Goal: Information Seeking & Learning: Compare options

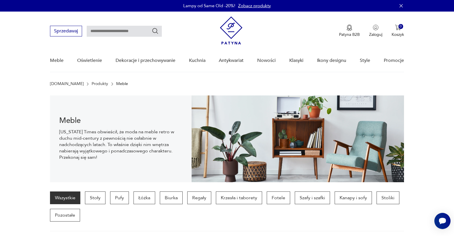
click at [139, 31] on input "text" at bounding box center [124, 31] width 75 height 11
type input "****"
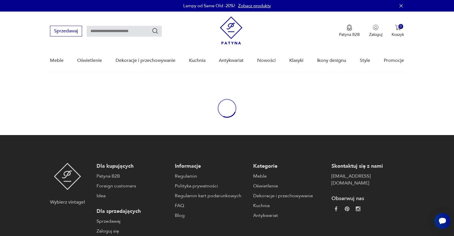
type input "****"
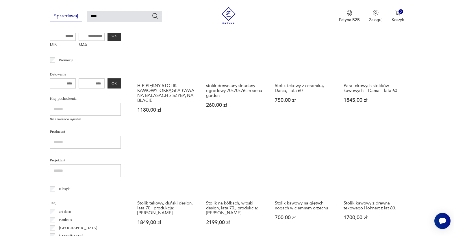
scroll to position [229, 0]
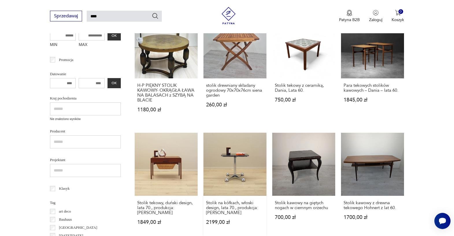
click at [239, 167] on link "Stolik na kółkach, włoski design, lata 70., produkcja: Allegri 2199,00 zł" at bounding box center [234, 184] width 63 height 103
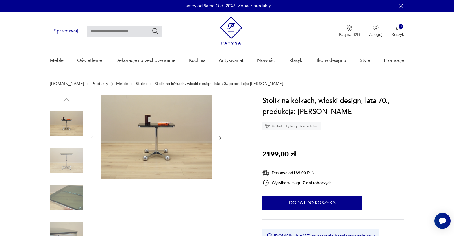
click at [58, 171] on img at bounding box center [66, 160] width 33 height 33
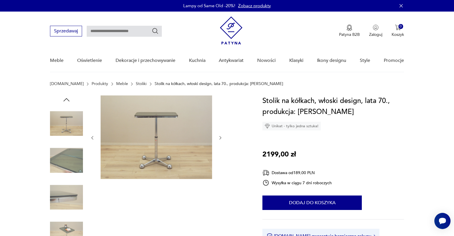
click at [62, 186] on img at bounding box center [66, 197] width 33 height 33
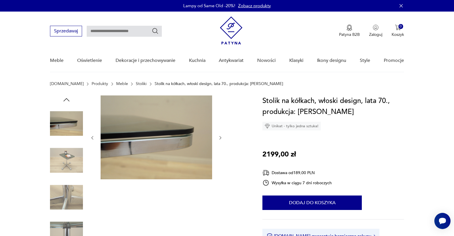
click at [64, 198] on img at bounding box center [66, 197] width 33 height 33
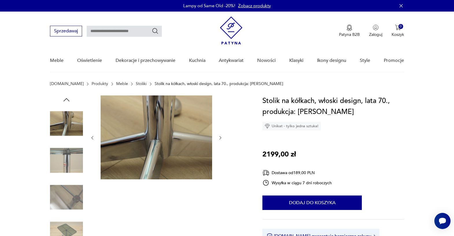
click at [64, 219] on img at bounding box center [66, 233] width 33 height 33
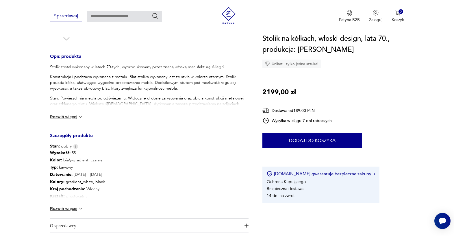
scroll to position [221, 0]
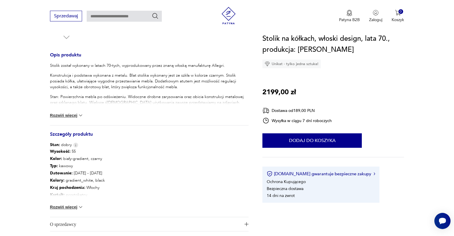
type input "****"
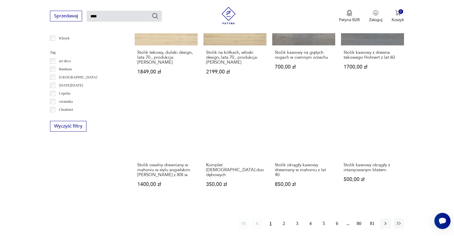
scroll to position [382, 0]
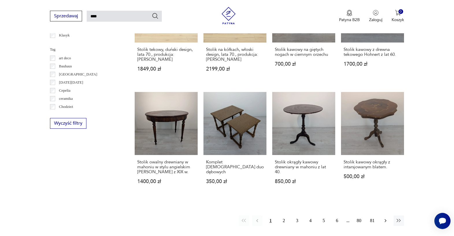
click at [384, 217] on icon "button" at bounding box center [385, 220] width 6 height 6
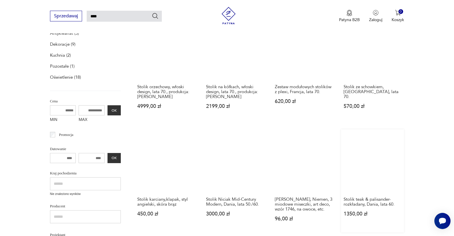
scroll to position [111, 0]
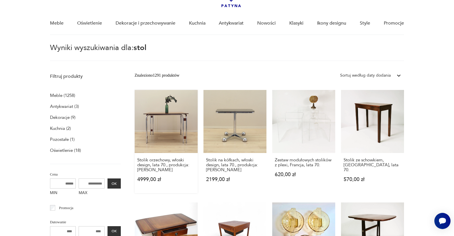
click at [167, 123] on link "Stolik orzechowy, włoski design, lata 70., produkcja: Włochy 4999,00 zł" at bounding box center [166, 141] width 63 height 103
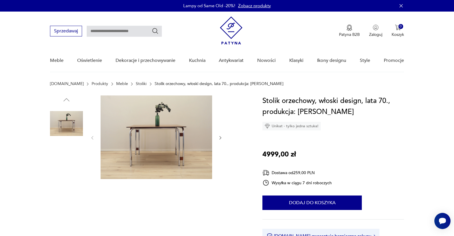
click at [71, 160] on img at bounding box center [66, 160] width 33 height 33
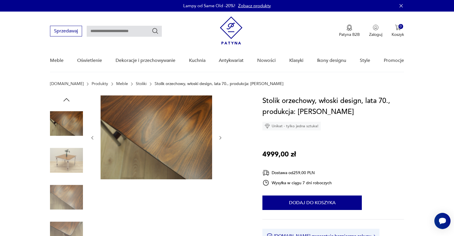
click at [72, 169] on img at bounding box center [66, 160] width 33 height 33
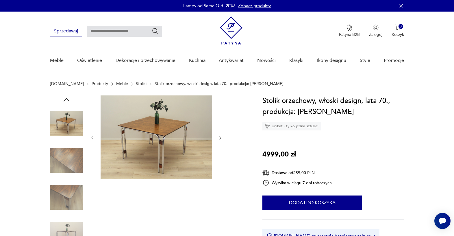
click at [70, 190] on img at bounding box center [66, 197] width 33 height 33
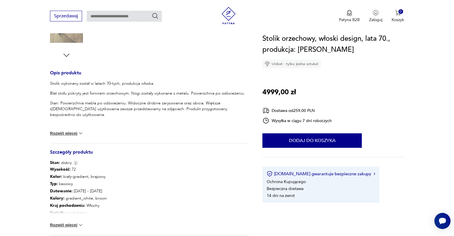
scroll to position [204, 0]
click at [64, 223] on button "Rozwiń więcej" at bounding box center [67, 224] width 34 height 6
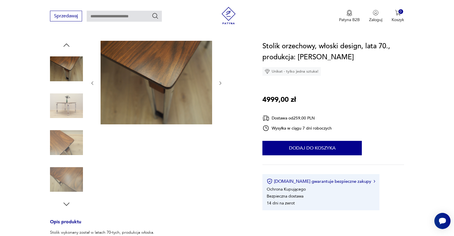
scroll to position [0, 0]
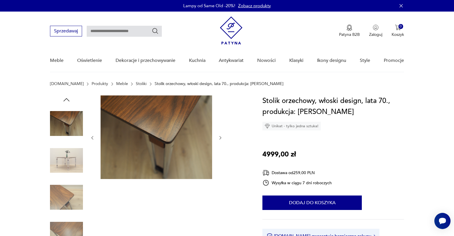
type input "****"
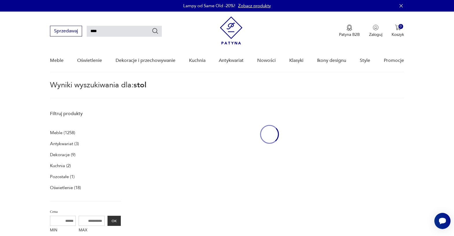
scroll to position [37, 0]
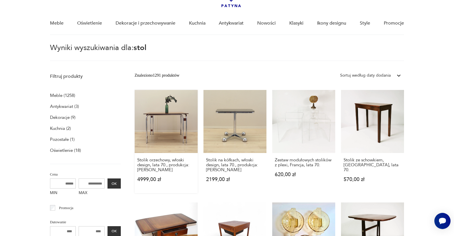
click at [165, 133] on link "Stolik orzechowy, włoski design, lata 70., produkcja: Włochy 4999,00 zł" at bounding box center [166, 141] width 63 height 103
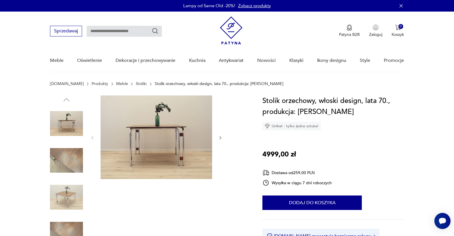
click at [79, 163] on img at bounding box center [66, 160] width 33 height 33
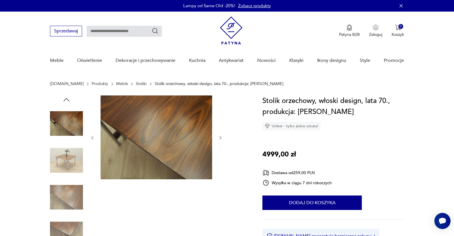
click at [72, 181] on img at bounding box center [66, 197] width 33 height 33
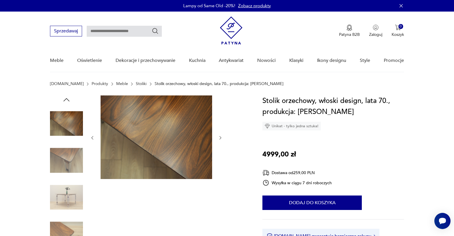
type input "****"
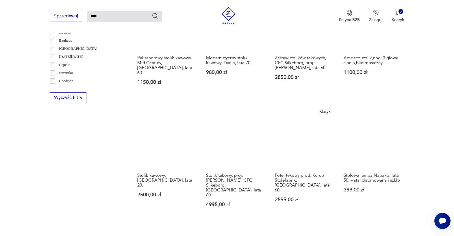
scroll to position [370, 0]
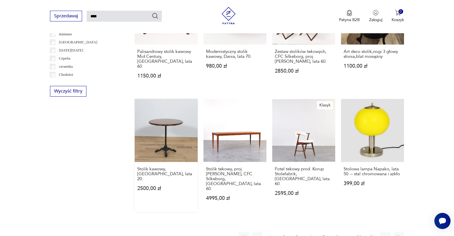
click at [159, 135] on link "Stolik kawowy, [GEOGRAPHIC_DATA], lata 20. 2500,00 zł" at bounding box center [166, 155] width 63 height 113
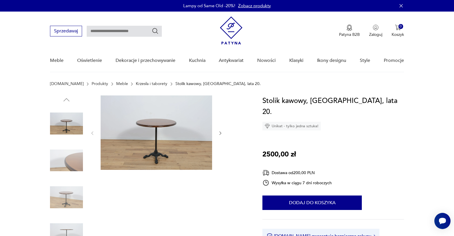
click at [74, 161] on img at bounding box center [66, 160] width 33 height 33
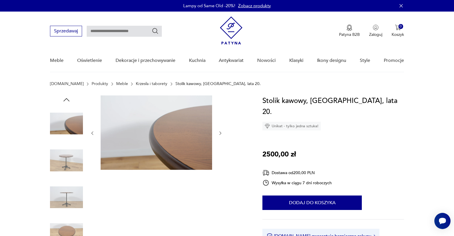
click at [68, 178] on div at bounding box center [66, 142] width 33 height 144
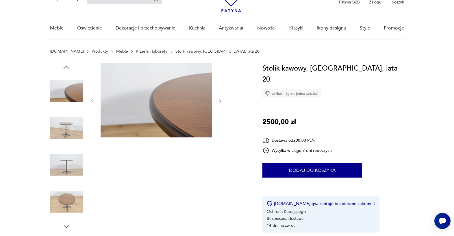
scroll to position [35, 0]
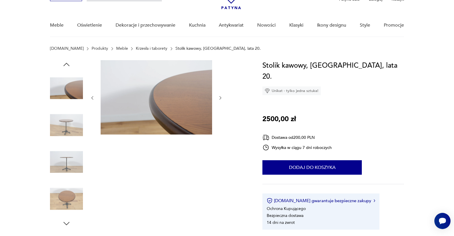
click at [59, 157] on img at bounding box center [66, 161] width 33 height 33
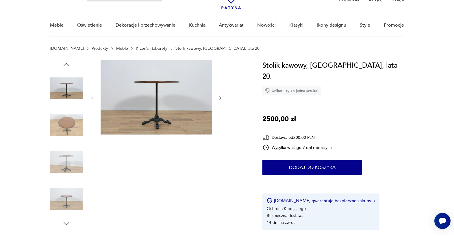
type input "****"
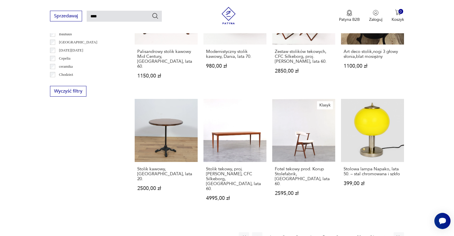
click at [386, 234] on icon "button" at bounding box center [385, 237] width 6 height 6
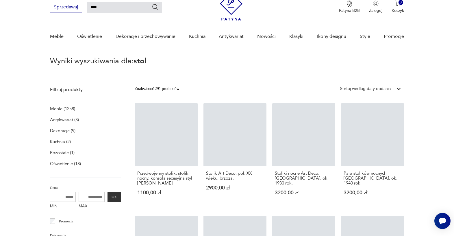
scroll to position [21, 0]
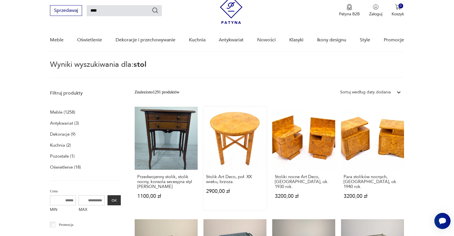
click at [220, 139] on link "Stolik Art Deco, poł. XX wieku, brzoza. 2900,00 zł" at bounding box center [234, 158] width 63 height 103
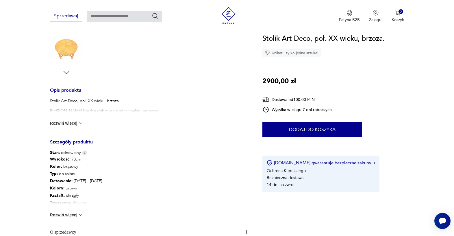
scroll to position [186, 0]
click at [62, 215] on button "Rozwiń więcej" at bounding box center [67, 214] width 34 height 6
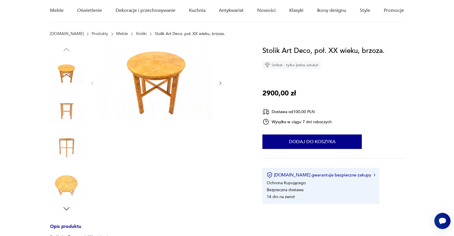
scroll to position [42, 0]
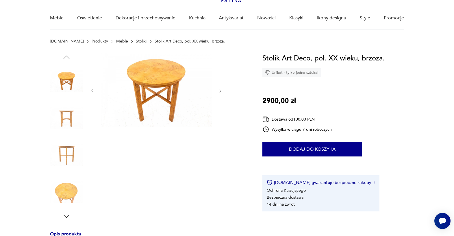
click at [71, 150] on img at bounding box center [66, 154] width 33 height 33
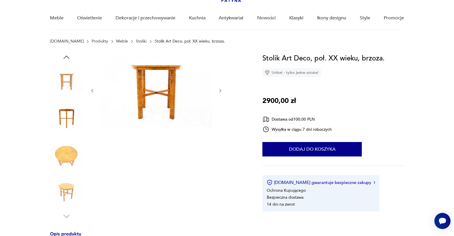
type input "****"
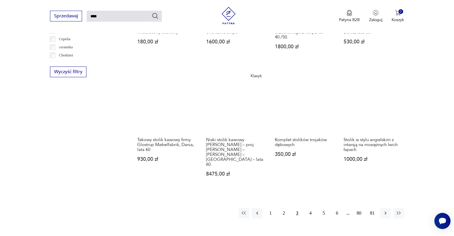
scroll to position [410, 0]
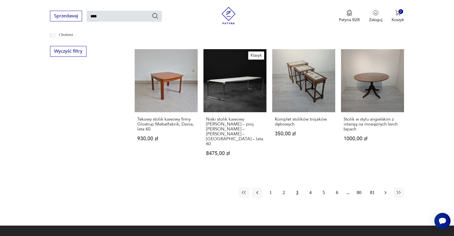
click at [386, 189] on icon "button" at bounding box center [385, 192] width 6 height 6
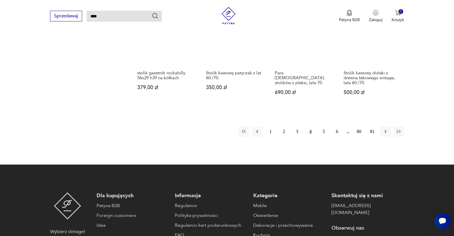
scroll to position [463, 0]
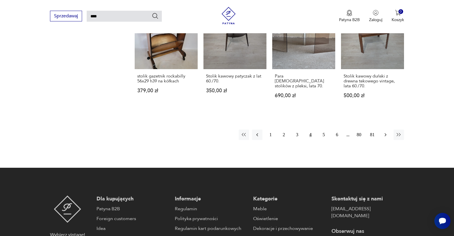
click at [385, 132] on icon "button" at bounding box center [385, 135] width 6 height 6
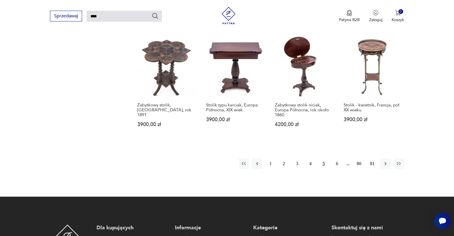
scroll to position [445, 0]
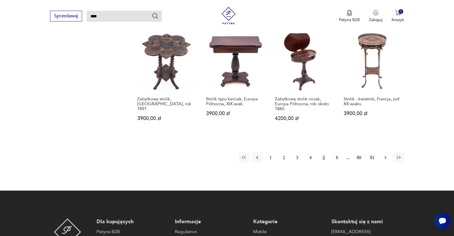
click at [385, 155] on icon "button" at bounding box center [385, 158] width 6 height 6
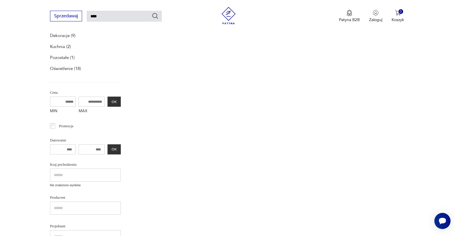
scroll to position [21, 0]
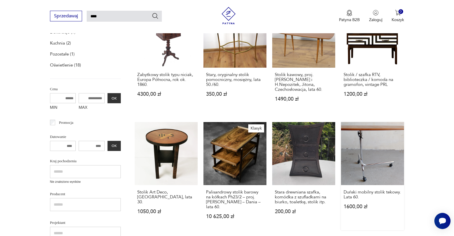
click at [375, 152] on link "Duński mobilny stolik tekowy. Lata 60. 1600,00 zł" at bounding box center [372, 176] width 63 height 108
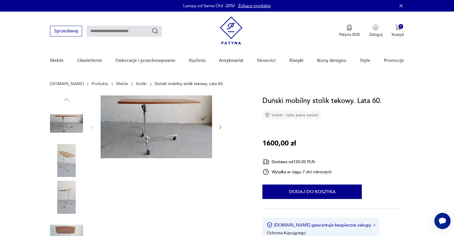
click at [65, 127] on img at bounding box center [66, 123] width 33 height 33
click at [62, 161] on img at bounding box center [66, 160] width 33 height 33
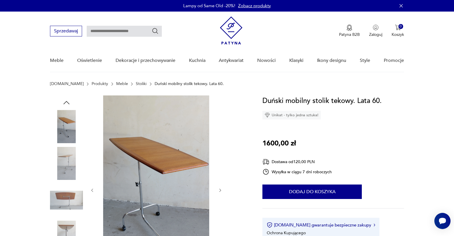
click at [65, 161] on img at bounding box center [66, 163] width 33 height 33
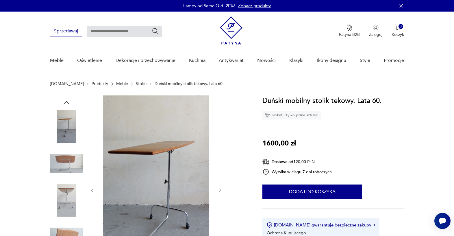
click at [72, 189] on img at bounding box center [66, 199] width 33 height 33
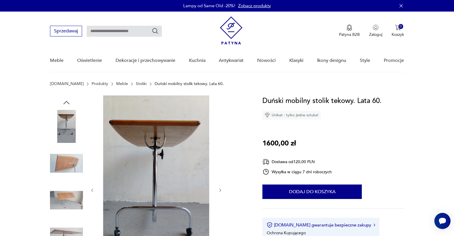
click at [65, 128] on img at bounding box center [66, 126] width 33 height 33
click at [65, 151] on img at bounding box center [66, 163] width 33 height 33
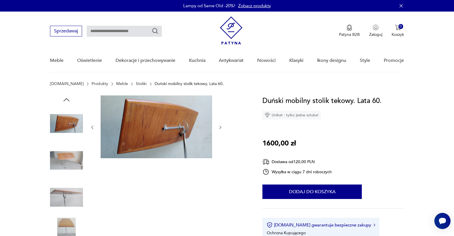
click at [67, 179] on div at bounding box center [66, 179] width 33 height 144
click at [67, 198] on img at bounding box center [66, 197] width 33 height 33
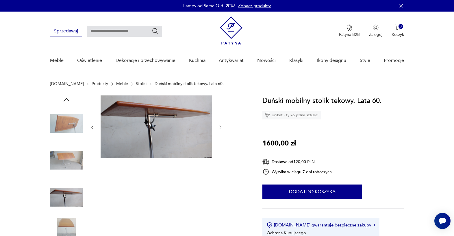
click at [67, 226] on img at bounding box center [66, 233] width 33 height 33
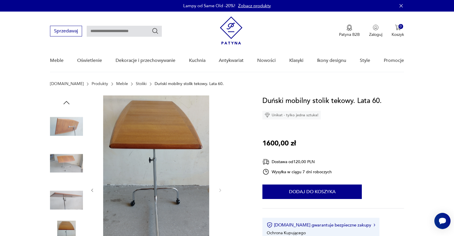
click at [70, 126] on img at bounding box center [66, 126] width 33 height 33
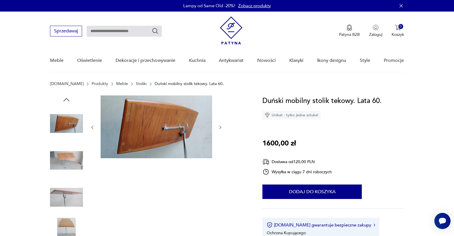
click at [69, 153] on img at bounding box center [66, 160] width 33 height 33
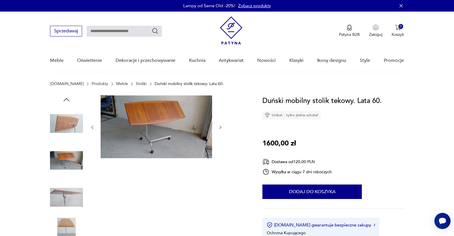
type input "****"
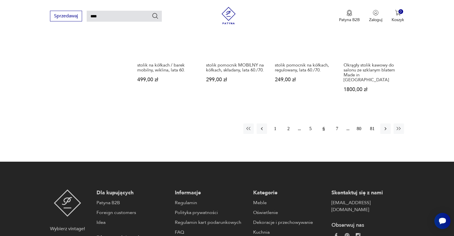
scroll to position [491, 0]
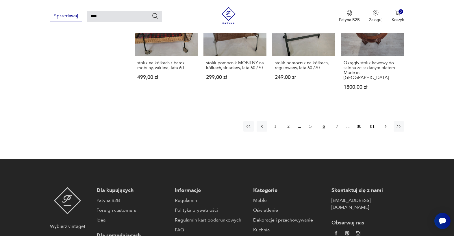
click at [385, 123] on icon "button" at bounding box center [385, 126] width 6 height 6
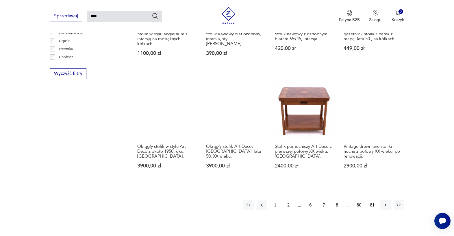
scroll to position [389, 0]
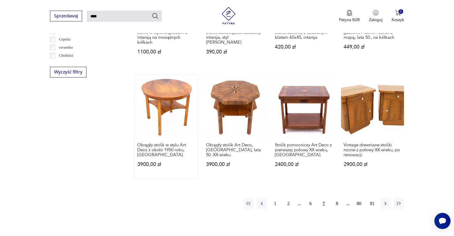
click at [167, 98] on link "Okrągły stolik w stylu Art Deco z około 1950 roku, [GEOGRAPHIC_DATA] 3900,00 zł" at bounding box center [166, 126] width 63 height 103
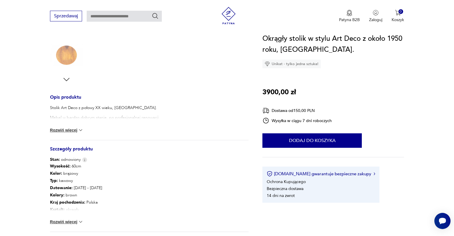
scroll to position [186, 0]
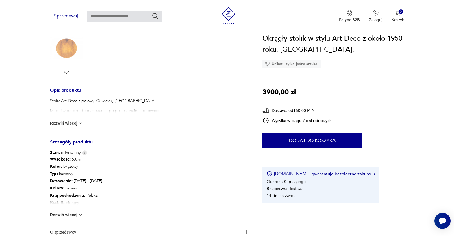
click at [58, 209] on div "Wysokość : 60cm Kolor: brązowy Typ : kawowy Datowanie : [DATE] - [DATE] Kolory …" at bounding box center [149, 189] width 198 height 69
type input "****"
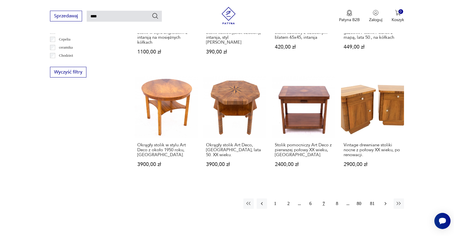
click at [385, 201] on icon "button" at bounding box center [385, 203] width 6 height 6
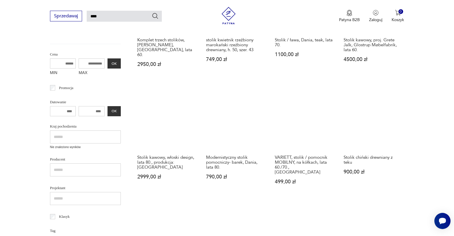
scroll to position [157, 0]
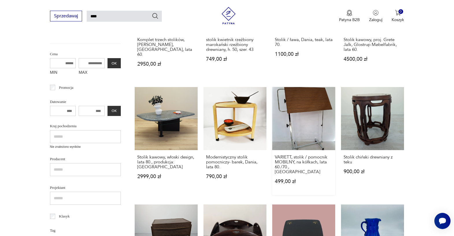
click at [315, 116] on link "VARIETT, stolik / pomocnik MOBILNY, na kółkach, lata 60./70., Bremshey 499,00 zł" at bounding box center [303, 141] width 63 height 108
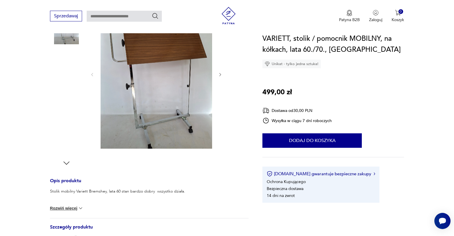
scroll to position [112, 0]
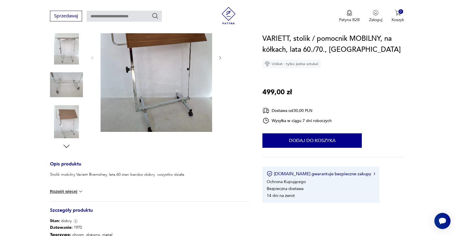
click at [78, 191] on img at bounding box center [81, 191] width 6 height 6
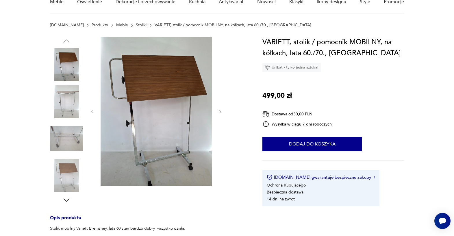
scroll to position [26, 0]
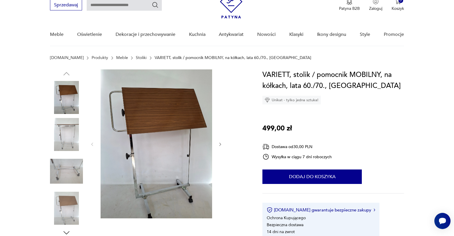
click at [68, 111] on img at bounding box center [66, 97] width 33 height 33
click at [65, 141] on img at bounding box center [66, 134] width 33 height 33
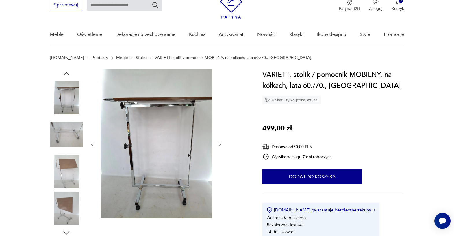
click at [68, 166] on img at bounding box center [66, 171] width 33 height 33
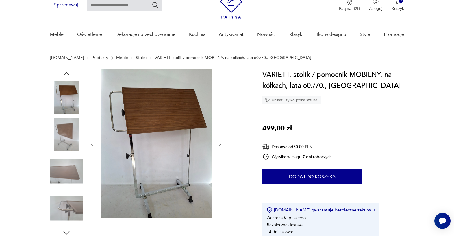
click at [67, 175] on img at bounding box center [66, 171] width 33 height 33
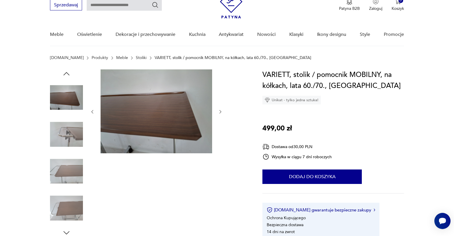
click at [70, 179] on img at bounding box center [66, 171] width 33 height 33
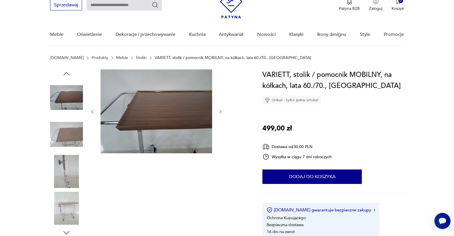
click at [70, 200] on img at bounding box center [66, 207] width 33 height 33
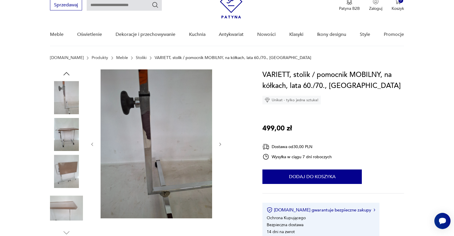
click at [70, 179] on img at bounding box center [66, 171] width 33 height 33
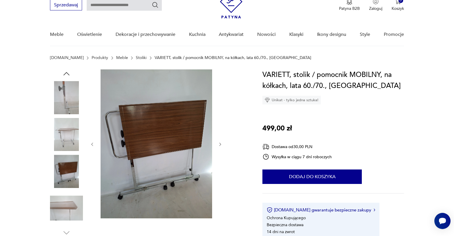
click at [66, 139] on img at bounding box center [66, 134] width 33 height 33
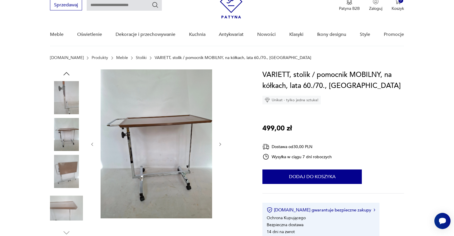
type input "****"
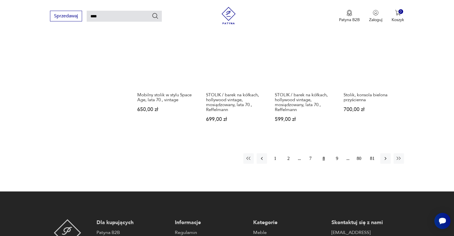
scroll to position [483, 0]
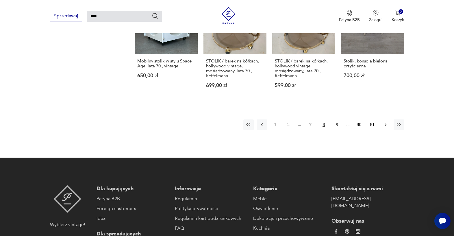
click at [383, 122] on icon "button" at bounding box center [385, 125] width 6 height 6
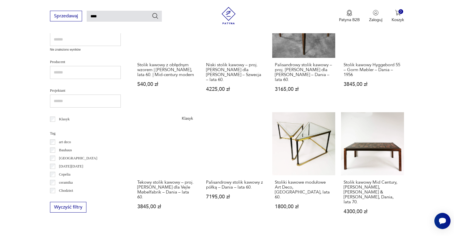
scroll to position [255, 0]
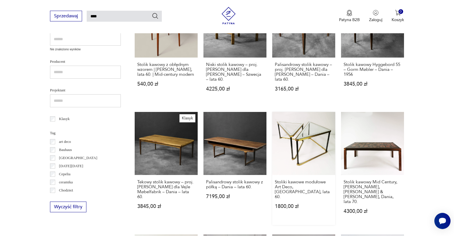
click at [304, 150] on link "Stoliki kawowe modułowe Art Deco, [GEOGRAPHIC_DATA], lata 60. 1800,00 zł" at bounding box center [303, 168] width 63 height 113
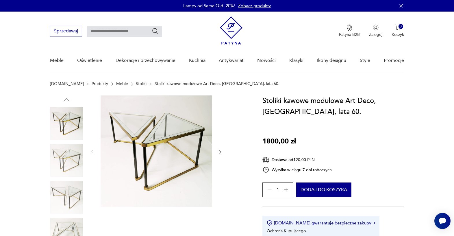
click at [72, 163] on img at bounding box center [66, 160] width 33 height 33
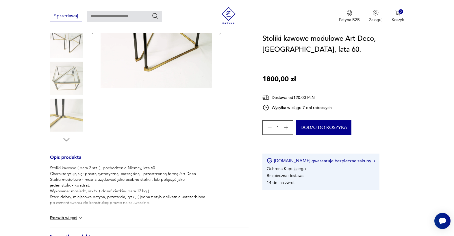
scroll to position [124, 0]
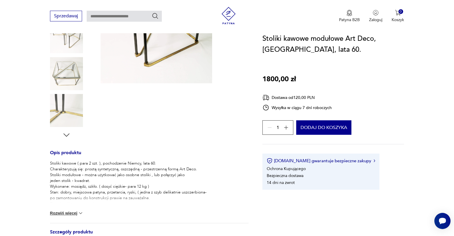
click at [69, 78] on img at bounding box center [66, 73] width 33 height 33
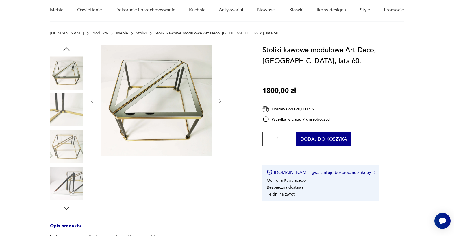
scroll to position [0, 0]
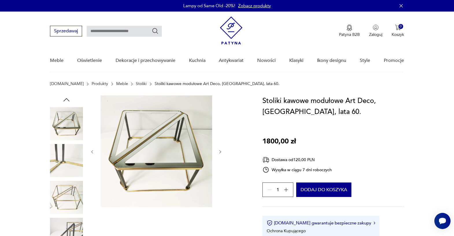
type input "****"
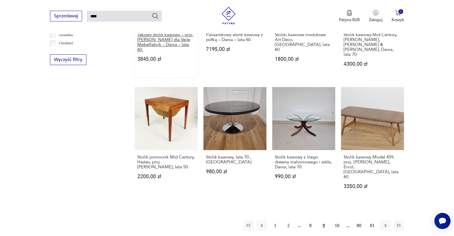
scroll to position [403, 0]
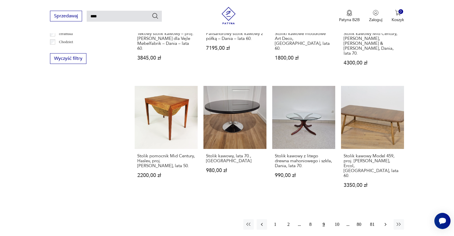
click at [385, 223] on icon "button" at bounding box center [385, 224] width 2 height 3
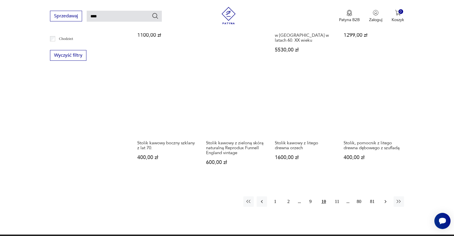
scroll to position [410, 0]
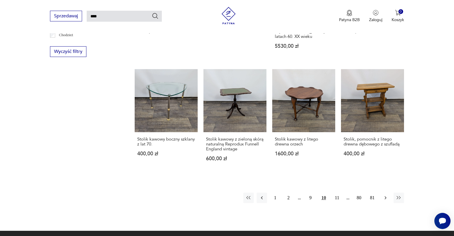
click at [385, 199] on icon "button" at bounding box center [385, 198] width 6 height 6
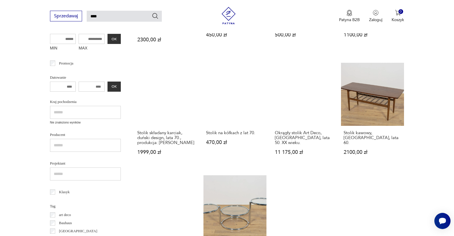
scroll to position [183, 0]
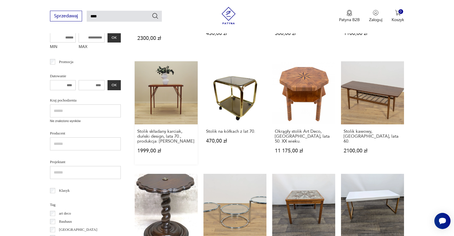
click at [160, 94] on link "Stolik składany karciak, duński design, lata 70., produkcja: [PERSON_NAME] 1999…" at bounding box center [166, 112] width 63 height 103
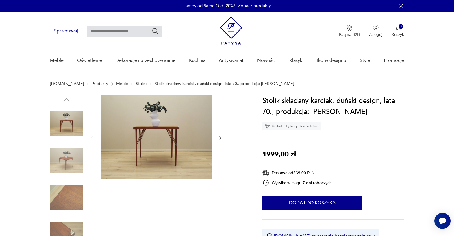
click at [71, 163] on img at bounding box center [66, 160] width 33 height 33
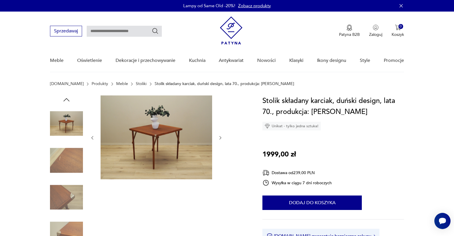
click at [70, 165] on img at bounding box center [66, 160] width 33 height 33
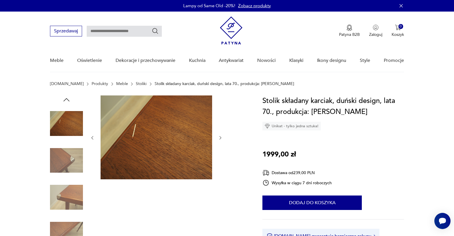
click at [69, 158] on img at bounding box center [66, 160] width 33 height 33
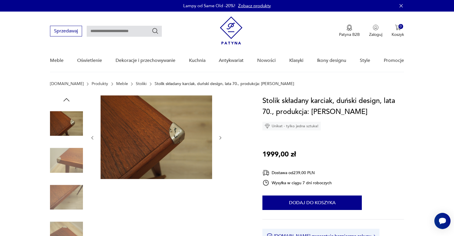
click at [72, 171] on img at bounding box center [66, 160] width 33 height 33
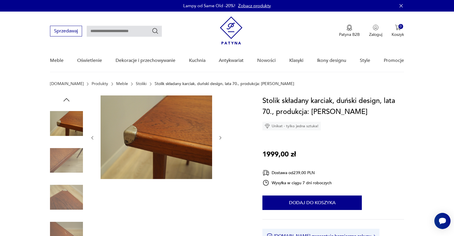
click at [71, 200] on img at bounding box center [66, 197] width 33 height 33
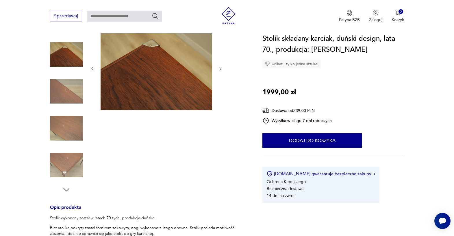
scroll to position [82, 0]
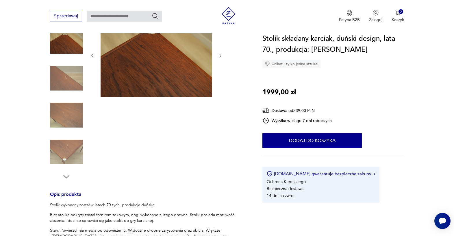
click at [68, 185] on div "Opis produktu Stolik wykonany został w latach 70-tych, produkcja duńska. Blat s…" at bounding box center [149, 198] width 198 height 371
click at [68, 178] on icon "button" at bounding box center [66, 176] width 9 height 9
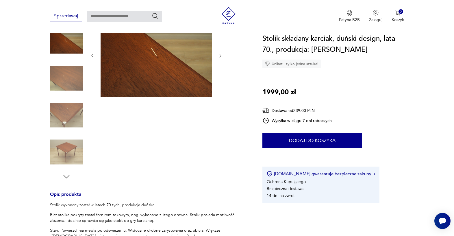
click at [67, 157] on img at bounding box center [66, 151] width 33 height 33
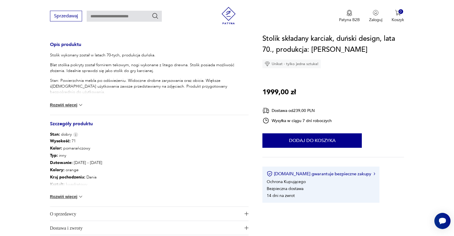
scroll to position [0, 0]
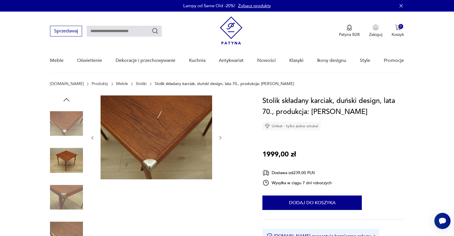
click at [67, 158] on img at bounding box center [66, 160] width 33 height 33
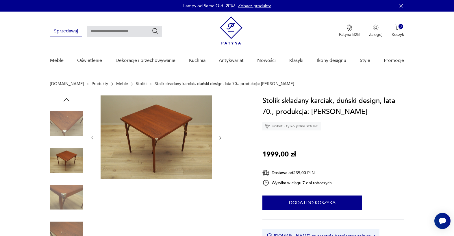
type input "****"
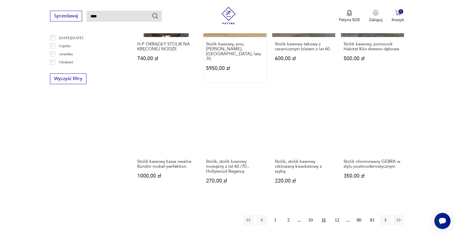
scroll to position [383, 0]
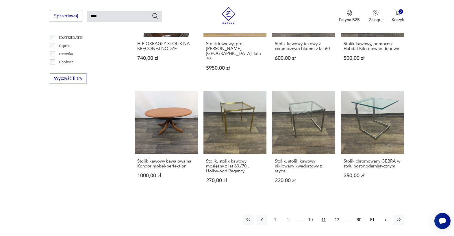
click at [385, 218] on icon "button" at bounding box center [385, 219] width 2 height 3
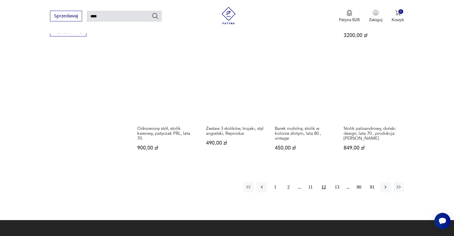
scroll to position [437, 0]
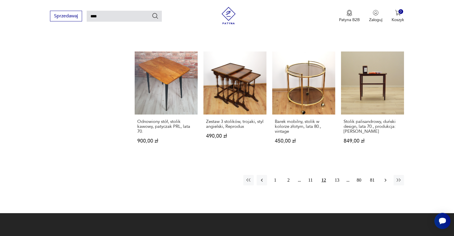
click at [384, 177] on icon "button" at bounding box center [385, 180] width 6 height 6
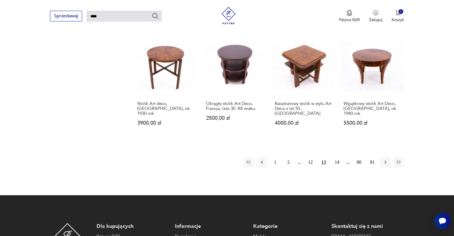
scroll to position [444, 0]
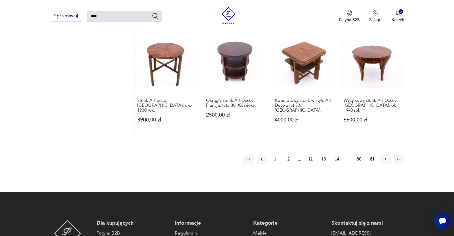
click at [157, 52] on link "Stolik Art deco, [GEOGRAPHIC_DATA], ok. 1930 rok. 3900,00 zł" at bounding box center [166, 81] width 63 height 103
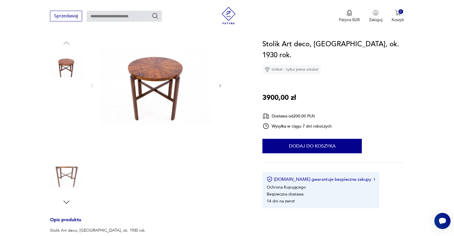
scroll to position [41, 0]
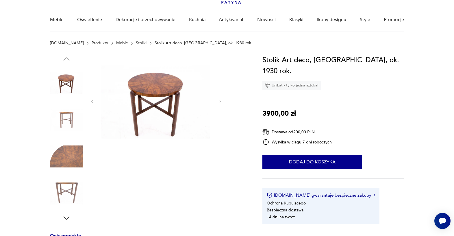
click at [70, 163] on img at bounding box center [66, 156] width 33 height 33
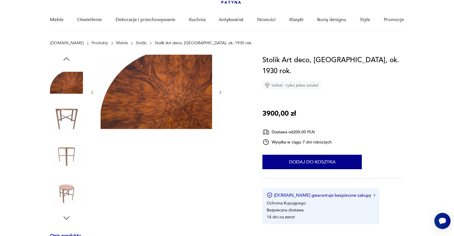
click at [68, 152] on img at bounding box center [66, 156] width 33 height 33
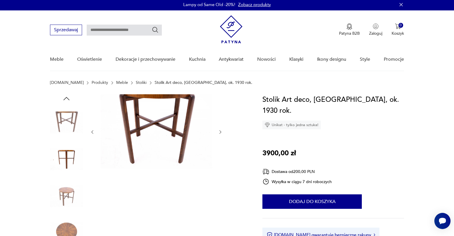
scroll to position [0, 0]
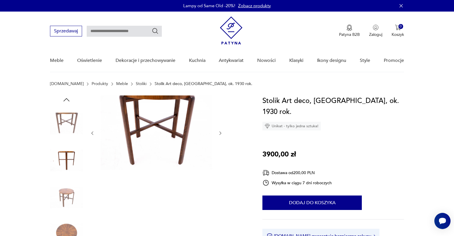
click at [68, 118] on img at bounding box center [66, 123] width 33 height 33
type input "****"
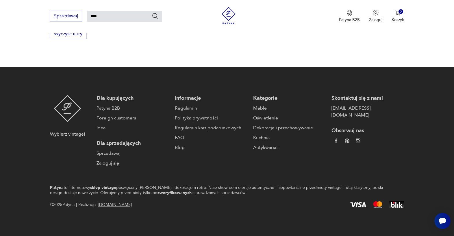
scroll to position [427, 0]
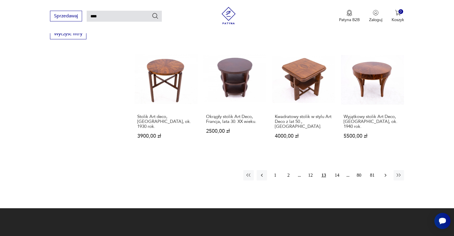
click at [386, 172] on icon "button" at bounding box center [385, 175] width 6 height 6
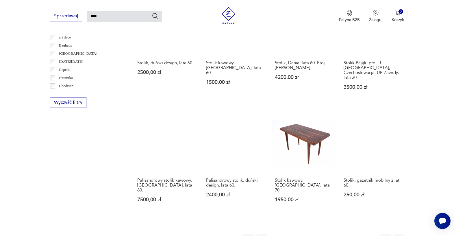
scroll to position [359, 0]
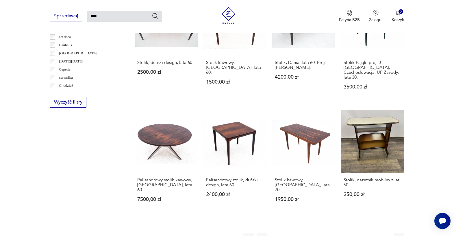
click at [387, 235] on icon "button" at bounding box center [385, 238] width 6 height 6
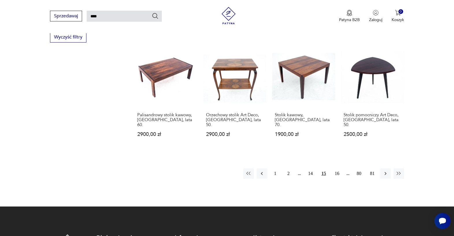
scroll to position [431, 0]
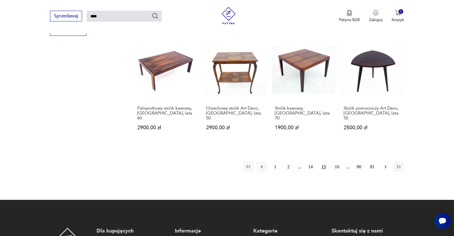
click at [386, 164] on icon "button" at bounding box center [385, 167] width 6 height 6
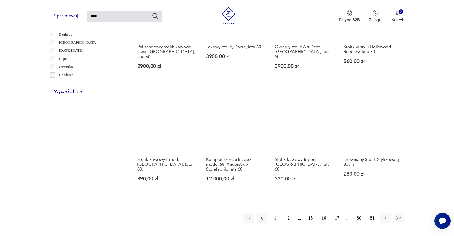
scroll to position [385, 0]
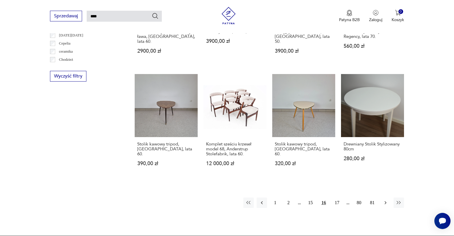
click at [386, 201] on icon "button" at bounding box center [385, 202] width 2 height 3
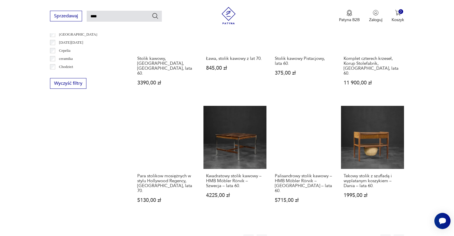
scroll to position [381, 0]
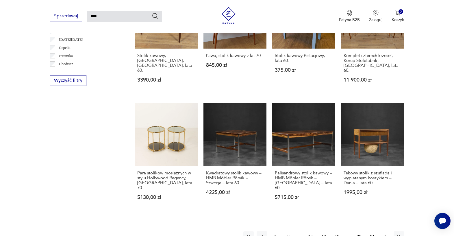
click at [387, 233] on icon "button" at bounding box center [385, 236] width 6 height 6
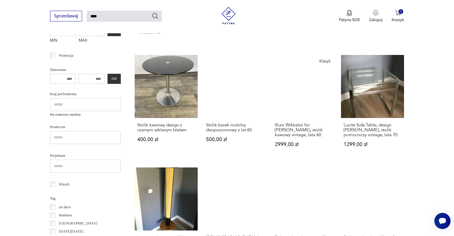
scroll to position [189, 0]
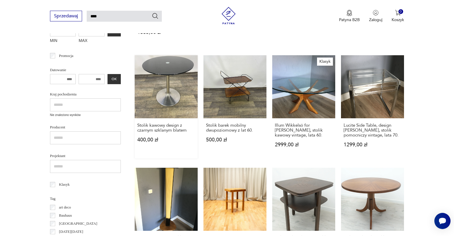
click at [188, 104] on link "Stolik kawowy design z czarnym szklanym blatem 400,00 zł" at bounding box center [166, 106] width 63 height 103
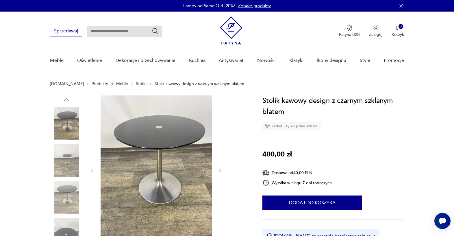
click at [69, 161] on img at bounding box center [66, 160] width 33 height 33
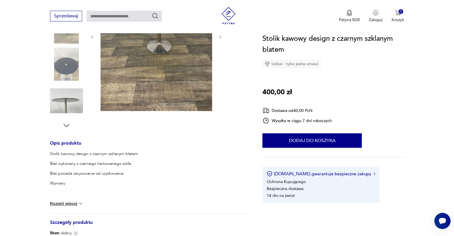
scroll to position [144, 0]
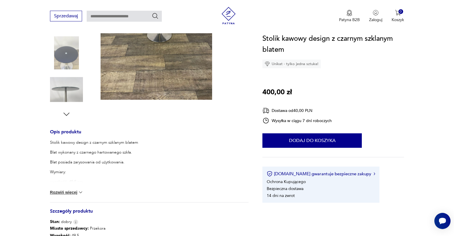
click at [69, 193] on button "Rozwiń więcej" at bounding box center [67, 192] width 34 height 6
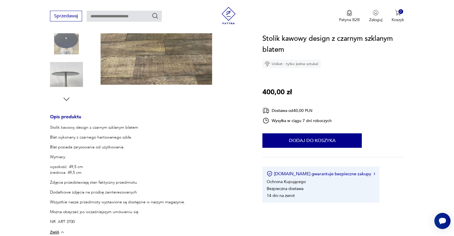
scroll to position [161, 0]
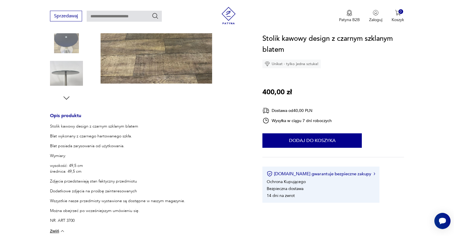
type input "****"
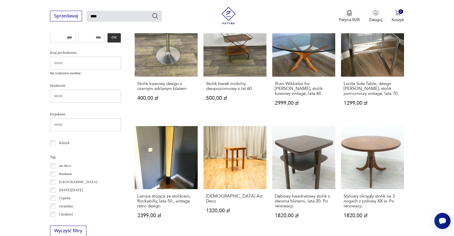
scroll to position [237, 0]
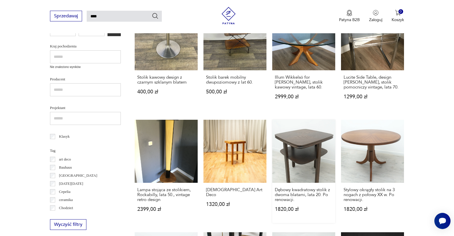
click at [313, 147] on link "Dębowy kwadratowy stolik z dwoma blatami, lata 20. Po renowacji. 1820,00 zł" at bounding box center [303, 171] width 63 height 103
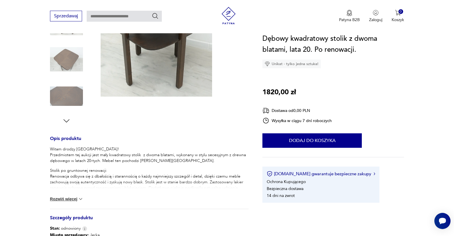
scroll to position [138, 0]
click at [74, 201] on div "Witam drodzy [GEOGRAPHIC_DATA]! Przedmiotem tej aukcji jest mały kwadratowy sto…" at bounding box center [149, 177] width 198 height 62
click at [73, 198] on button "Rozwiń więcej" at bounding box center [67, 199] width 34 height 6
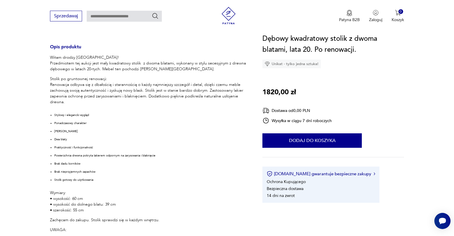
scroll to position [243, 0]
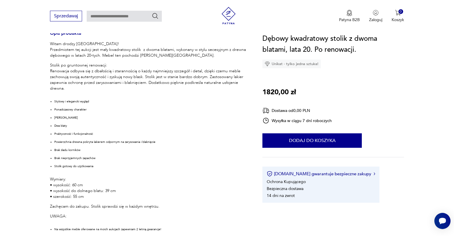
type input "****"
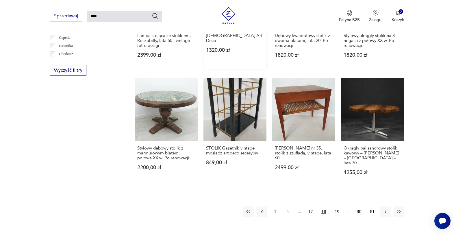
scroll to position [392, 0]
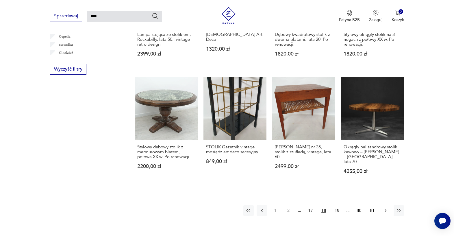
click at [387, 207] on icon "button" at bounding box center [385, 210] width 6 height 6
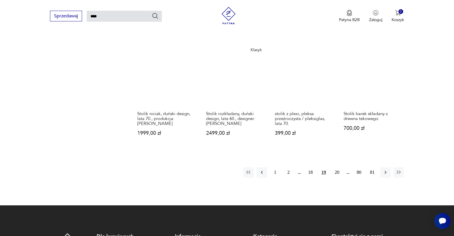
scroll to position [438, 0]
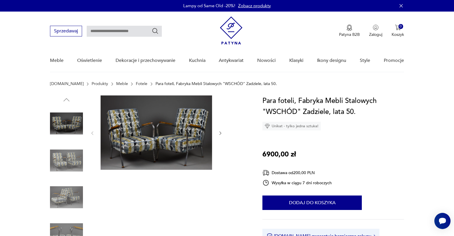
click at [67, 156] on img at bounding box center [66, 160] width 33 height 33
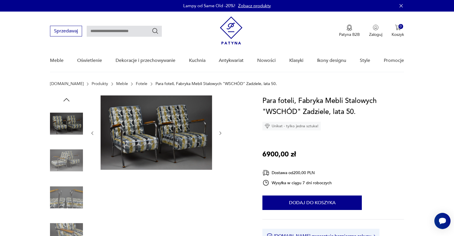
click at [69, 181] on img at bounding box center [66, 197] width 33 height 33
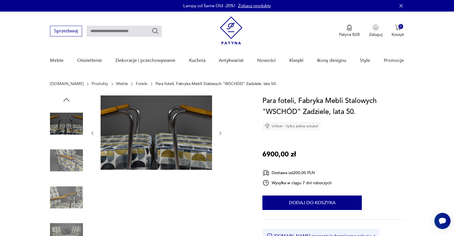
click at [59, 205] on img at bounding box center [66, 197] width 33 height 33
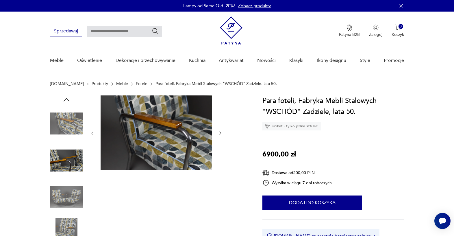
click at [58, 231] on img at bounding box center [66, 233] width 33 height 33
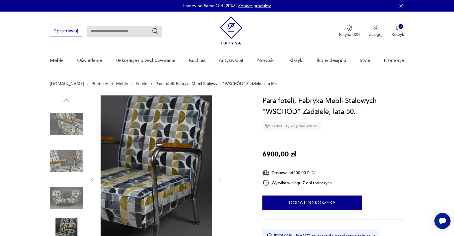
click at [136, 189] on img at bounding box center [156, 178] width 111 height 167
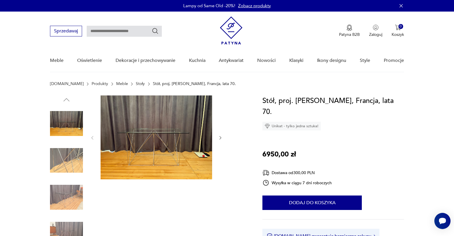
click at [72, 157] on img at bounding box center [66, 160] width 33 height 33
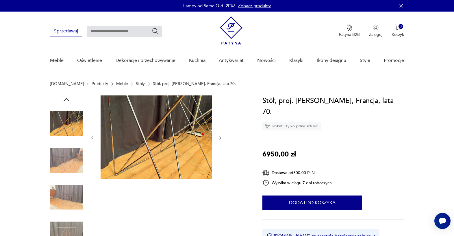
click at [70, 170] on img at bounding box center [66, 160] width 33 height 33
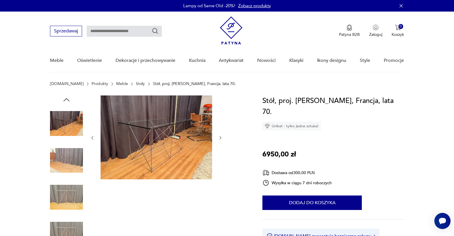
click at [157, 128] on img at bounding box center [156, 137] width 111 height 84
